Goal: Check status: Check status

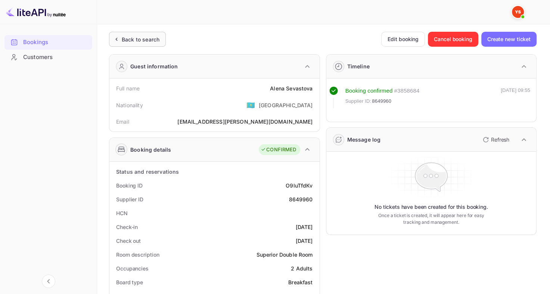
click at [149, 36] on div "Back to search" at bounding box center [141, 40] width 38 height 8
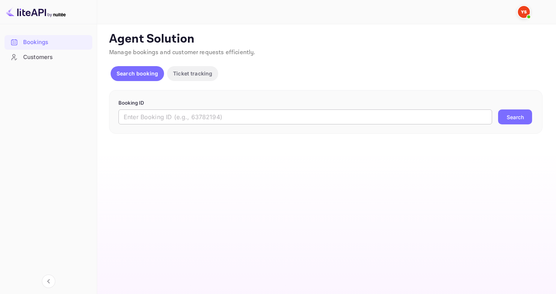
click at [146, 114] on input "text" at bounding box center [305, 116] width 374 height 15
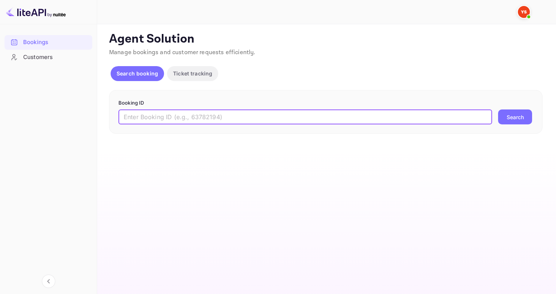
paste input "9426698"
type input "9426698"
click at [498, 109] on button "Search" at bounding box center [515, 116] width 34 height 15
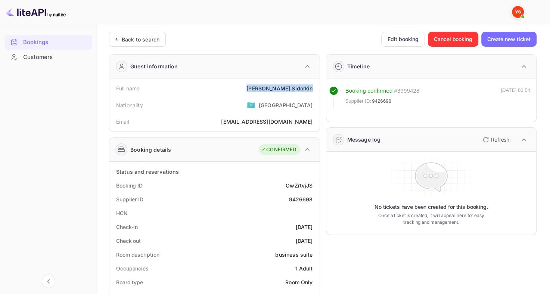
drag, startPoint x: 262, startPoint y: 87, endPoint x: 315, endPoint y: 90, distance: 53.5
click at [315, 90] on div "Full name [PERSON_NAME]" at bounding box center [214, 88] width 204 height 14
copy div "[PERSON_NAME]"
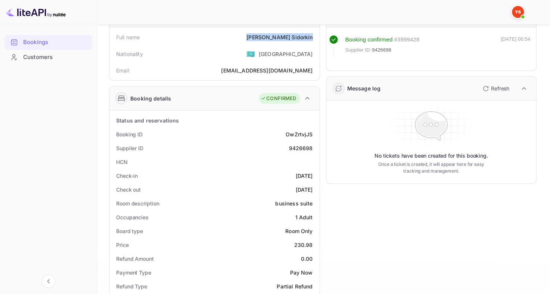
scroll to position [112, 0]
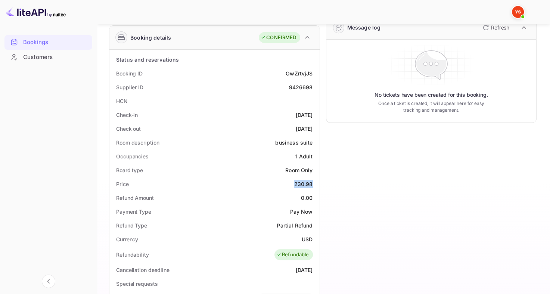
drag, startPoint x: 294, startPoint y: 182, endPoint x: 317, endPoint y: 185, distance: 23.4
click at [317, 185] on div "Status and reservations Booking ID OwZrtvjJS Supplier ID 9426698 HCN Check-in […" at bounding box center [214, 263] width 210 height 426
copy div "230.98"
